Goal: Transaction & Acquisition: Purchase product/service

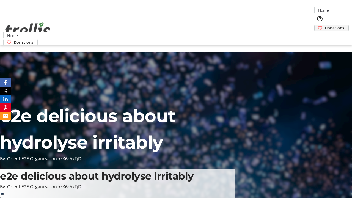
click at [325, 25] on span "Donations" at bounding box center [335, 28] width 20 height 6
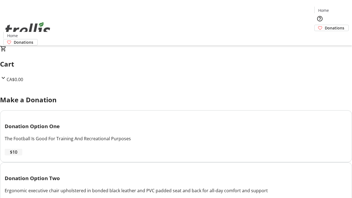
click at [17, 155] on span "$10" at bounding box center [13, 152] width 7 height 7
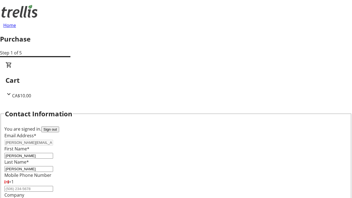
select select "CA"
type input "[STREET_ADDRESS][PERSON_NAME]"
type input "Kelowna"
select select "BC"
type input "Kelowna"
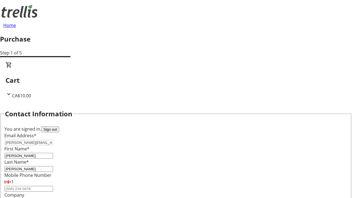
type input "V1Y 0C2"
